Goal: Information Seeking & Learning: Learn about a topic

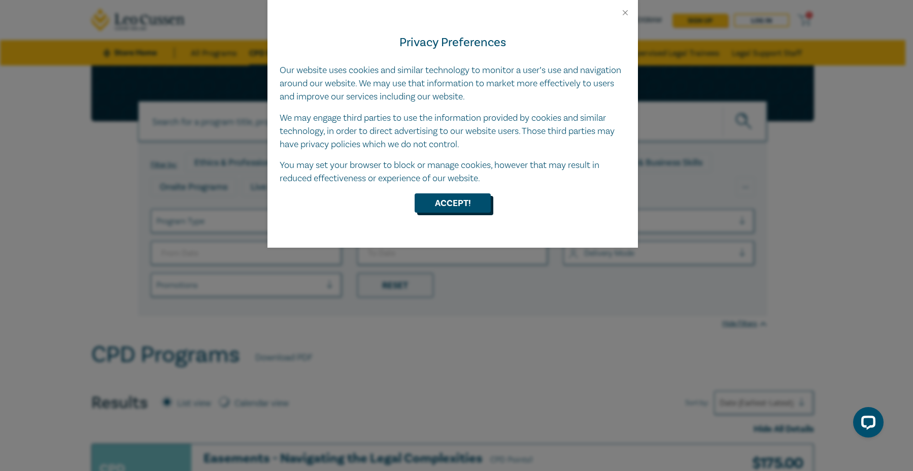
click at [438, 201] on button "Accept!" at bounding box center [453, 202] width 76 height 19
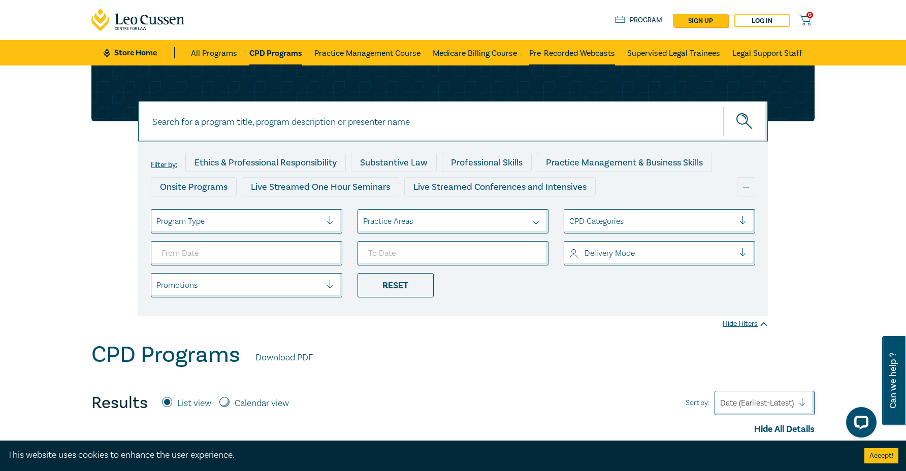
click at [574, 56] on link "Pre-Recorded Webcasts" at bounding box center [572, 52] width 86 height 25
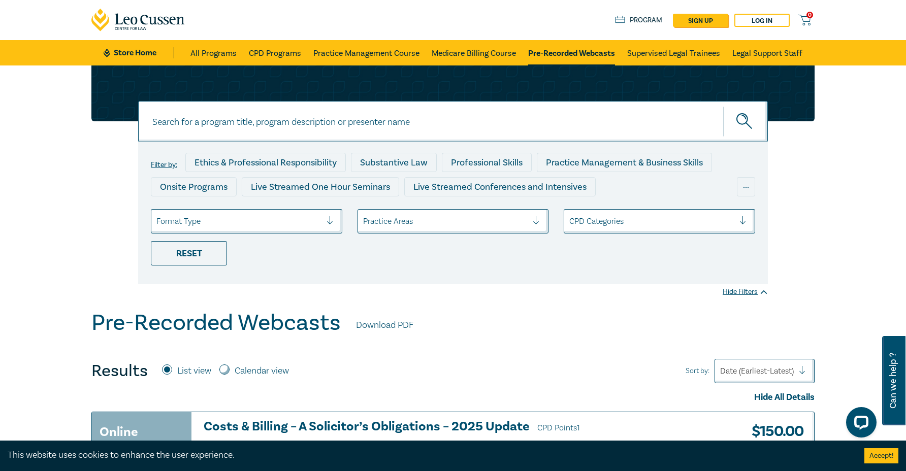
click at [384, 127] on input at bounding box center [453, 121] width 630 height 41
click at [723, 106] on button "submit" at bounding box center [745, 121] width 45 height 31
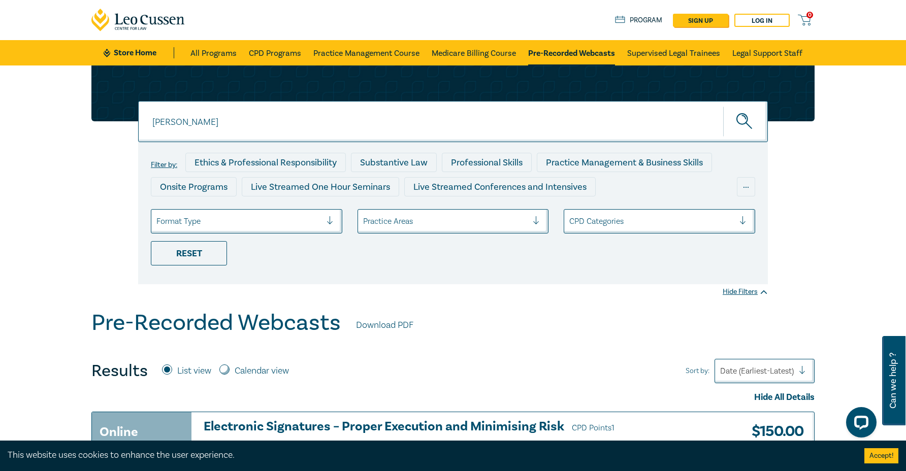
click at [745, 119] on icon "submit" at bounding box center [745, 122] width 18 height 18
click at [192, 129] on input "[PERSON_NAME]" at bounding box center [453, 121] width 630 height 41
type input "[PERSON_NAME] and estates"
click at [723, 106] on button "submit" at bounding box center [745, 121] width 45 height 31
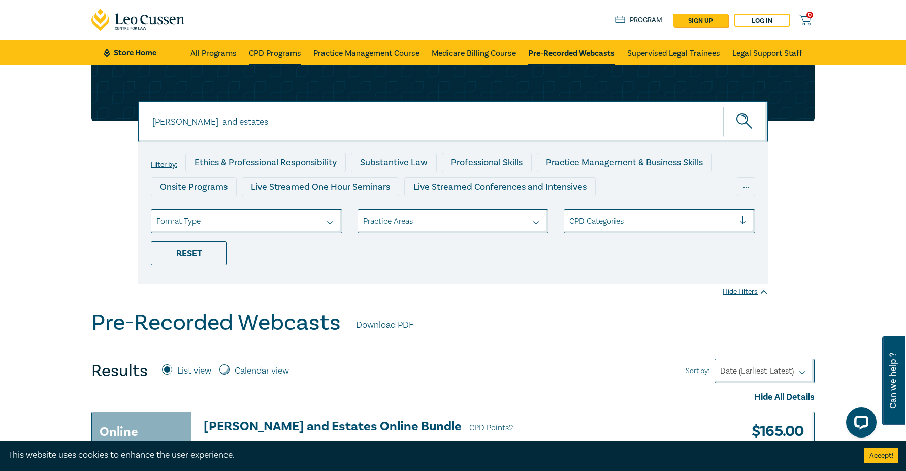
click at [260, 52] on link "CPD Programs" at bounding box center [275, 52] width 52 height 25
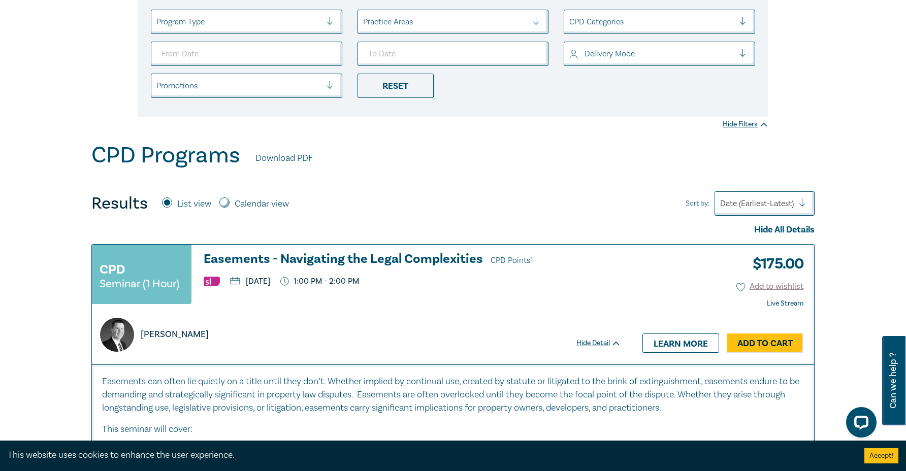
scroll to position [203, 0]
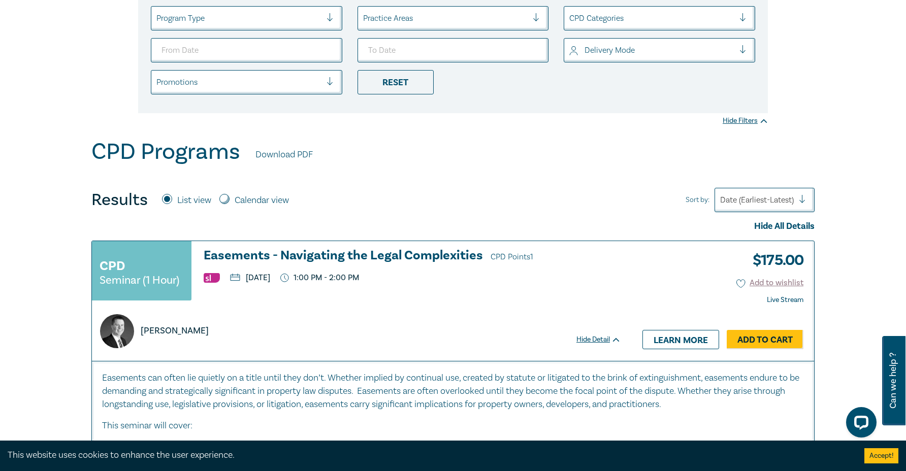
click at [761, 210] on div "Date (Earliest-Latest)" at bounding box center [764, 200] width 100 height 24
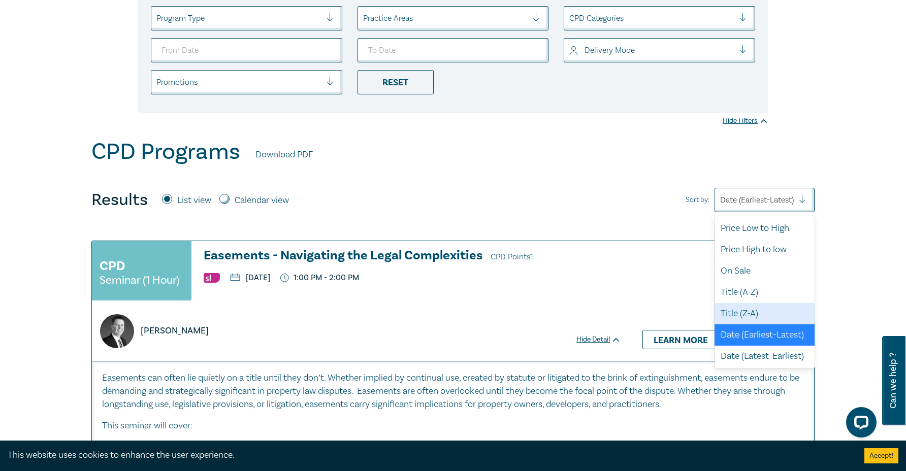
scroll to position [27, 0]
click at [629, 284] on div "CPD Seminar (1 Hour) Easements - Navigating the Legal Complexities CPD Points 1…" at bounding box center [361, 301] width 539 height 120
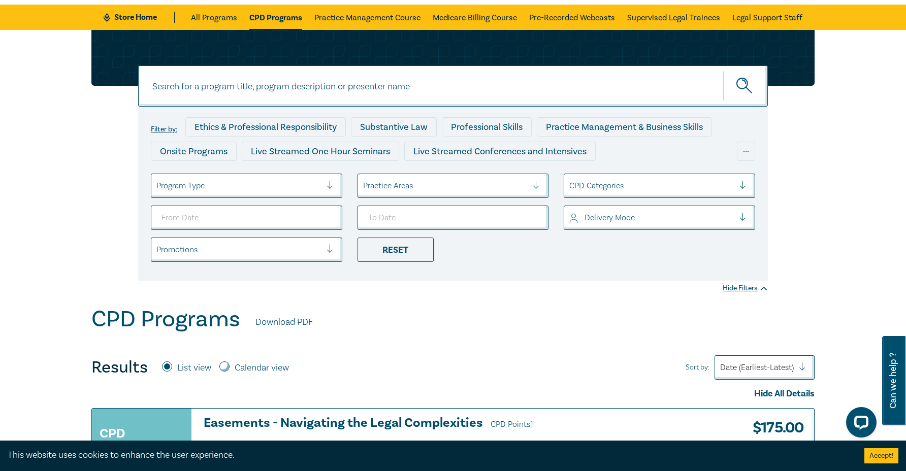
scroll to position [0, 0]
